Goal: Transaction & Acquisition: Purchase product/service

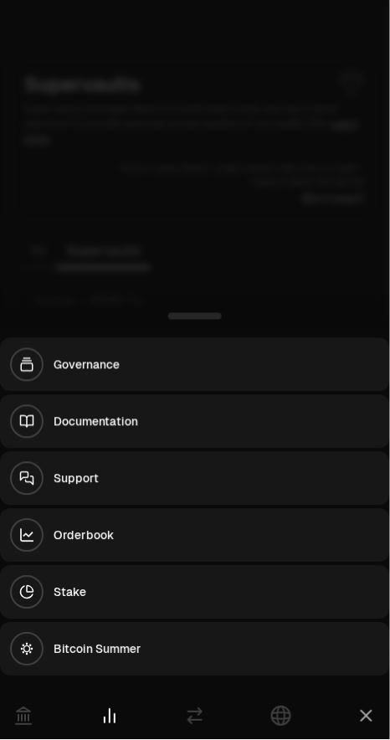
click at [335, 279] on div at bounding box center [195, 370] width 390 height 740
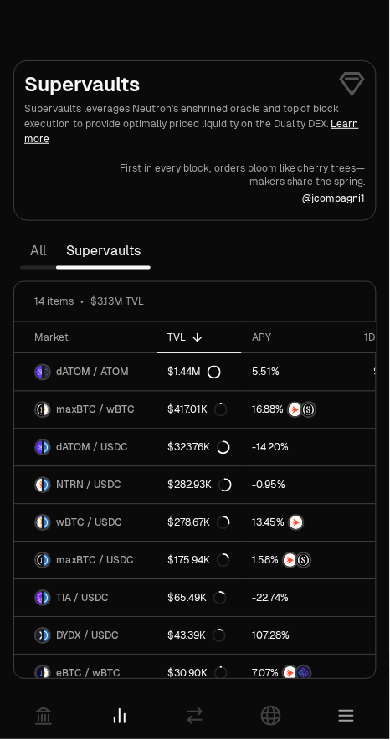
click at [200, 725] on icon at bounding box center [195, 716] width 20 height 20
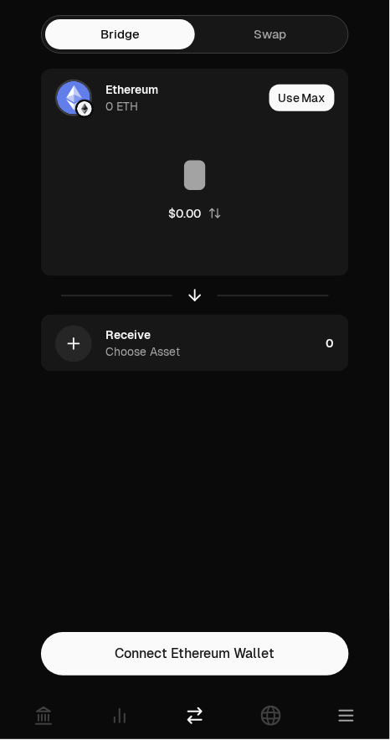
click at [271, 25] on link "Swap" at bounding box center [270, 34] width 150 height 30
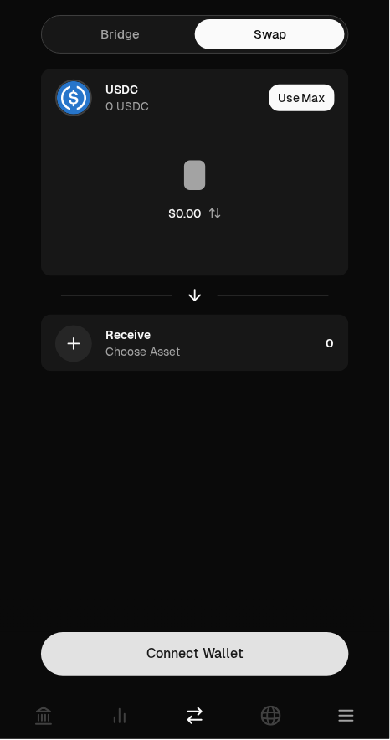
click at [230, 640] on button "Connect Wallet" at bounding box center [195, 654] width 308 height 44
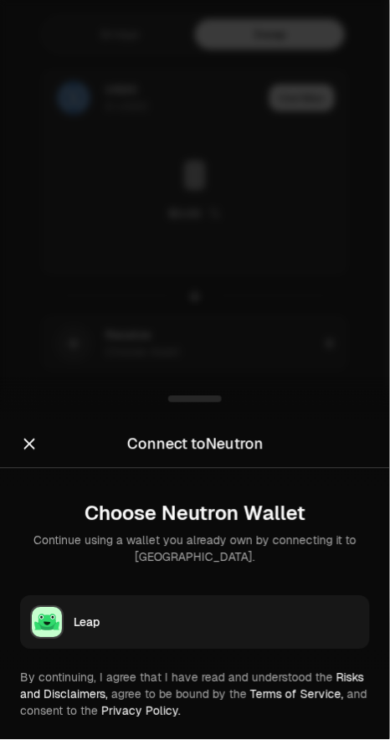
click at [210, 618] on div "Leap" at bounding box center [217, 622] width 286 height 17
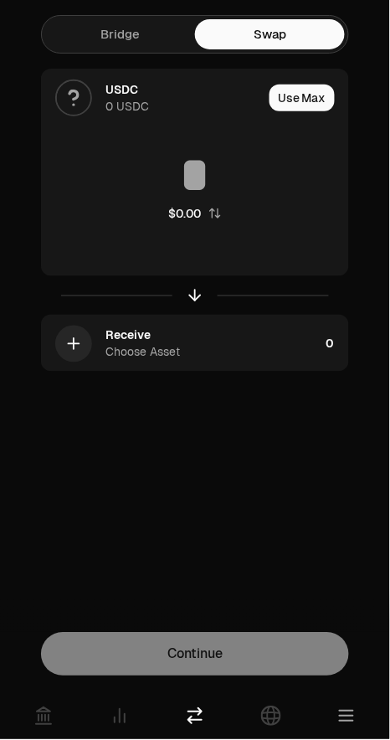
click at [91, 96] on div at bounding box center [73, 97] width 37 height 37
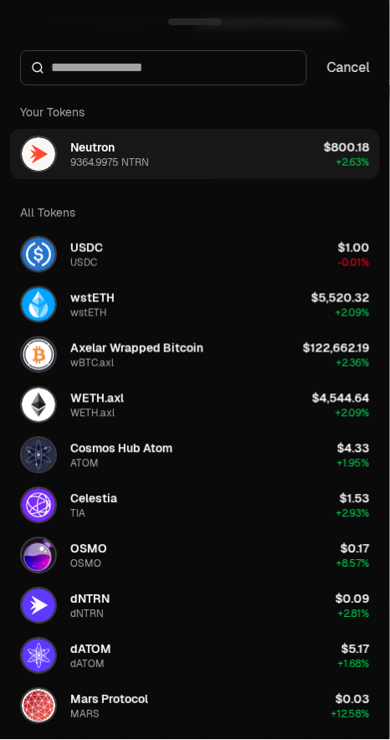
click at [284, 157] on button "Neutron 9364.9975 NTRN $800.18 + 2.63%" at bounding box center [195, 154] width 370 height 50
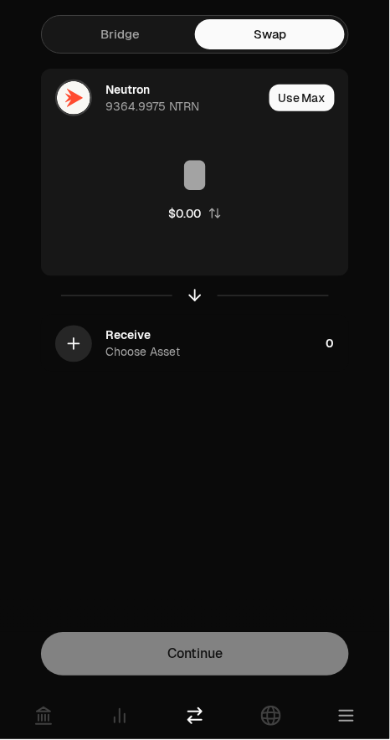
click at [318, 341] on div "Receive Choose Asset" at bounding box center [212, 343] width 214 height 33
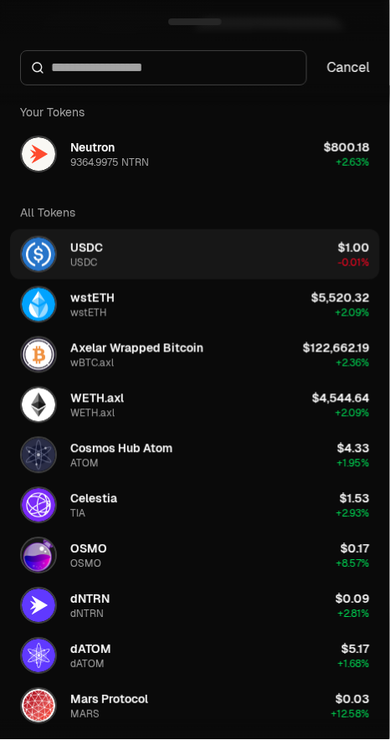
click at [289, 240] on button "USDC USDC $1.00 -0.01%" at bounding box center [195, 254] width 370 height 50
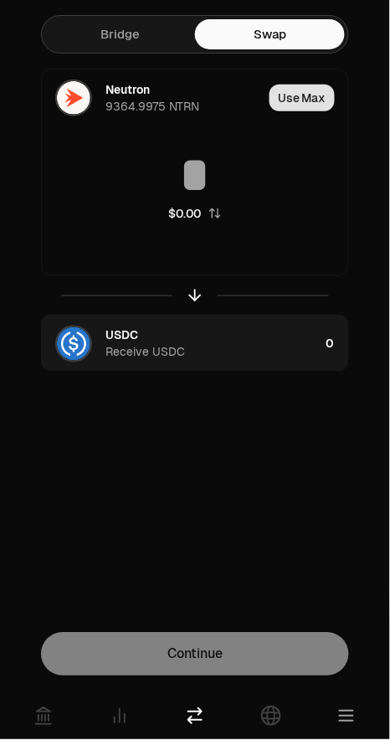
click at [317, 103] on button "Use Max" at bounding box center [301, 97] width 65 height 27
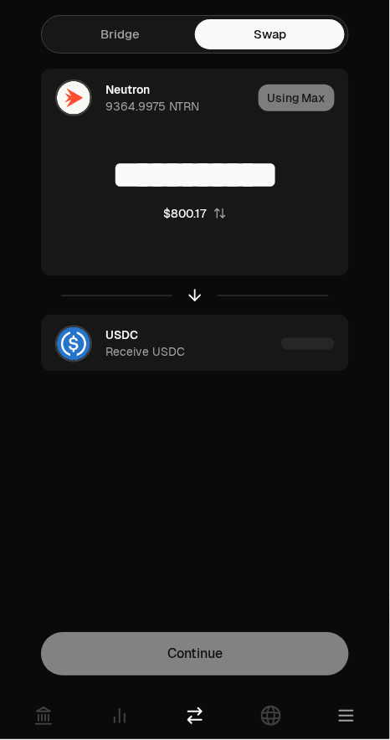
type input "**********"
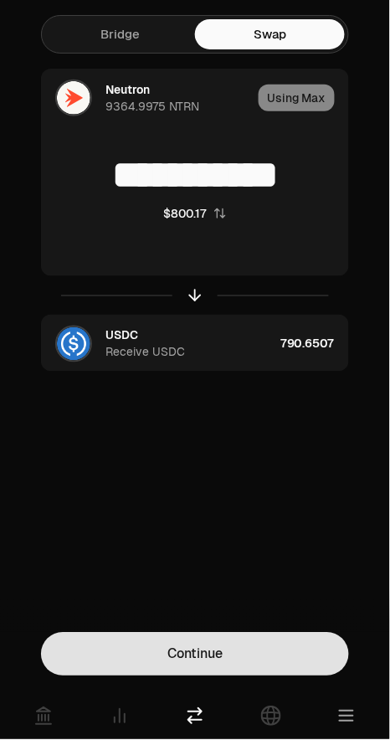
click at [289, 653] on button "Continue" at bounding box center [195, 654] width 308 height 44
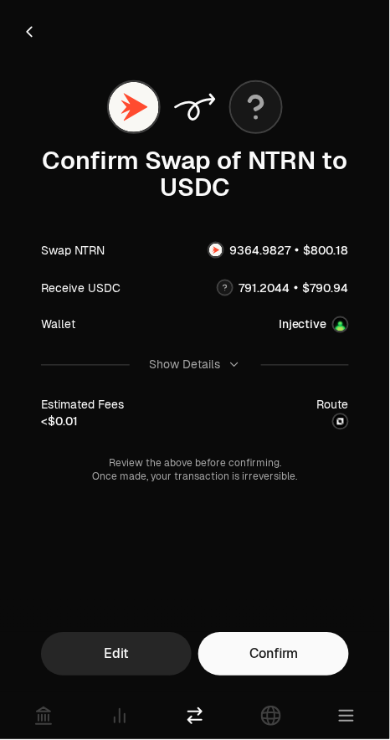
click at [353, 416] on div "Confirm Swap of NTRN to USDC Swap NTRN Receive USDC Wallet Injective Show Detai…" at bounding box center [195, 276] width 350 height 413
click at [350, 418] on div "Confirm Swap of NTRN to USDC Swap NTRN Receive USDC Wallet Injective Show Detai…" at bounding box center [195, 276] width 350 height 413
click at [347, 417] on div at bounding box center [340, 421] width 17 height 17
click at [347, 416] on div at bounding box center [340, 421] width 17 height 17
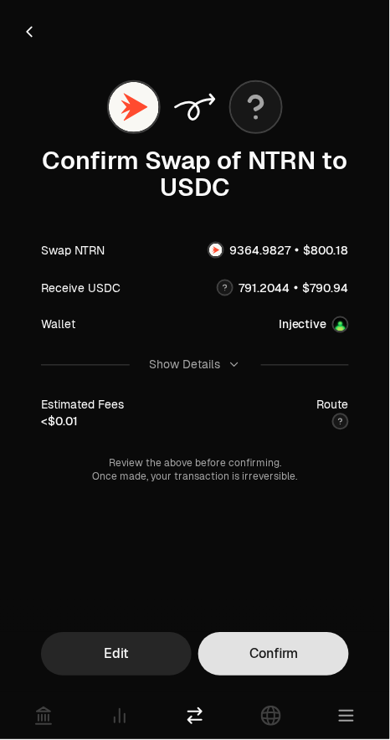
click at [291, 655] on button "Confirm" at bounding box center [273, 654] width 151 height 44
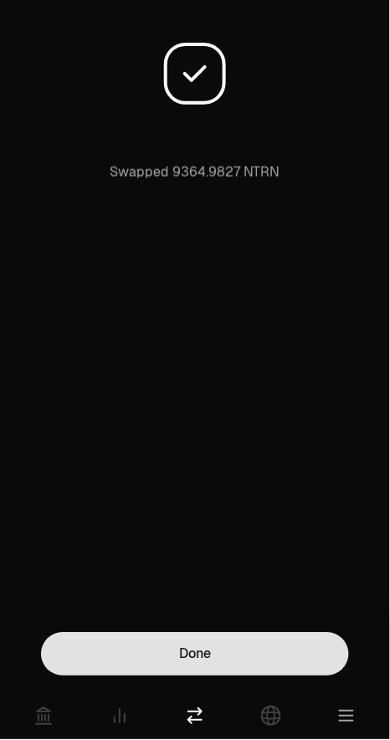
click at [263, 666] on button "Done" at bounding box center [195, 654] width 308 height 44
